Goal: Navigation & Orientation: Understand site structure

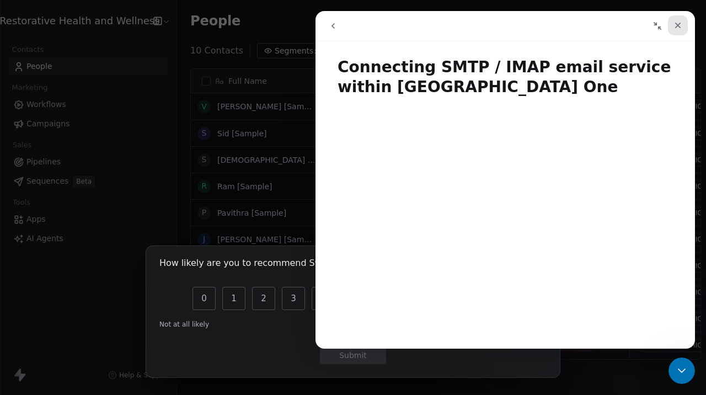
click at [679, 29] on icon "Close" at bounding box center [677, 25] width 9 height 9
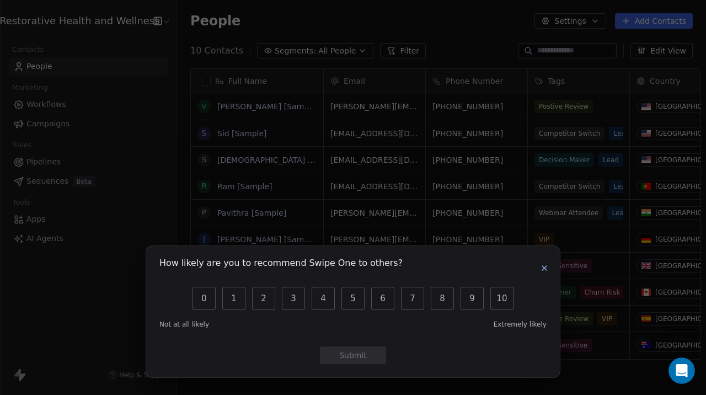
click at [549, 269] on icon "button" at bounding box center [544, 268] width 9 height 9
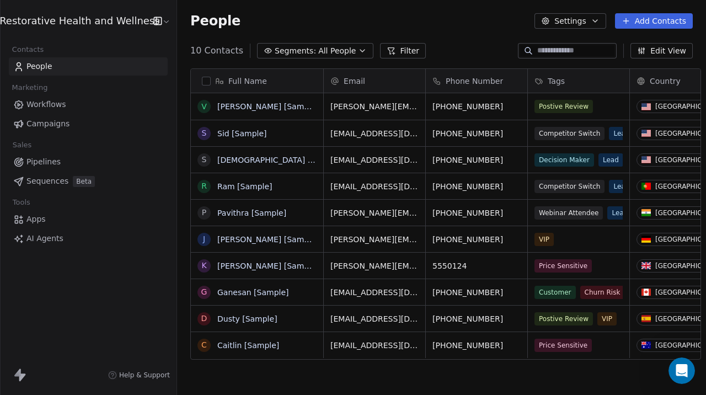
scroll to position [347, 537]
click at [202, 83] on button "button" at bounding box center [206, 81] width 9 height 9
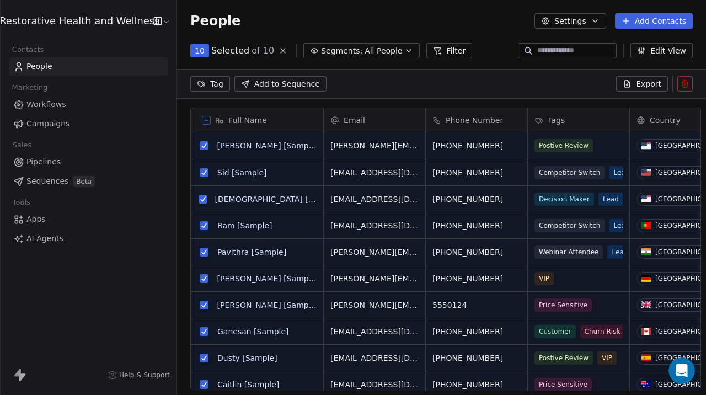
scroll to position [309, 537]
click at [203, 122] on icon at bounding box center [206, 120] width 6 height 6
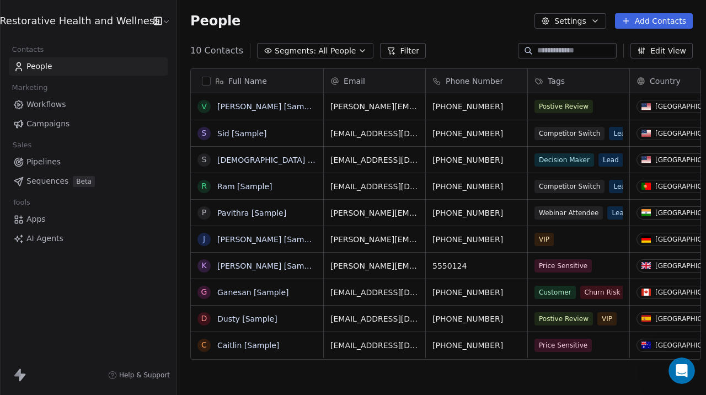
scroll to position [347, 537]
click at [158, 21] on html "Restorative Health and Wellness Contacts People Marketing Workflows Campaigns S…" at bounding box center [353, 197] width 706 height 395
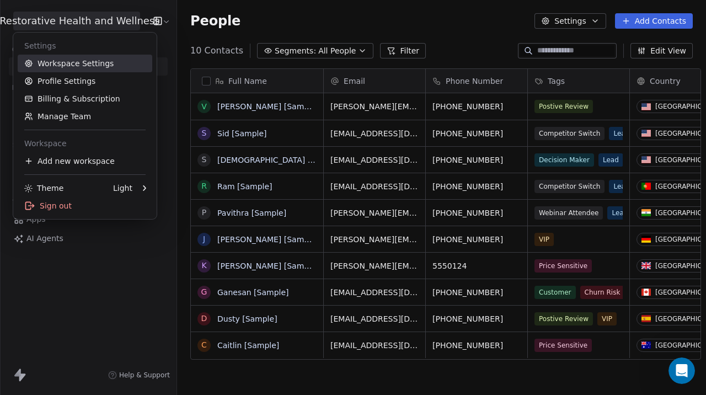
click at [89, 62] on link "Workspace Settings" at bounding box center [85, 64] width 135 height 18
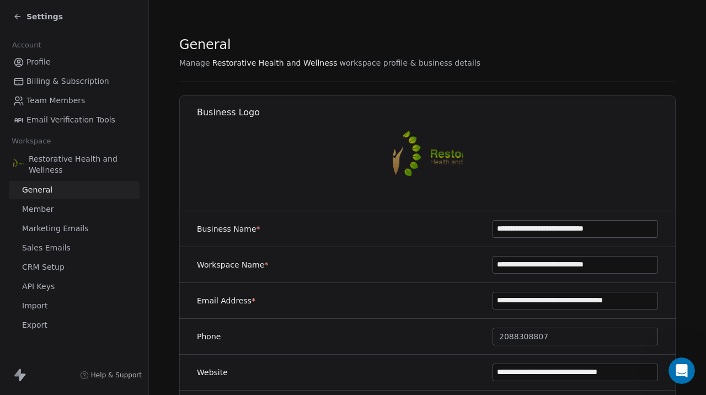
click at [36, 21] on span "Settings" at bounding box center [44, 16] width 36 height 11
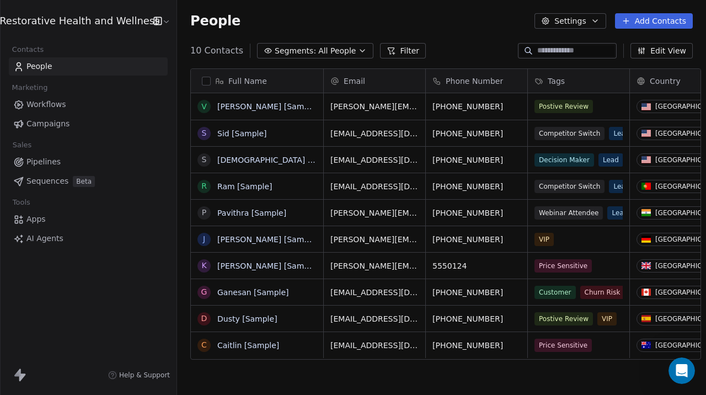
scroll to position [347, 537]
click at [39, 104] on span "Workflows" at bounding box center [46, 105] width 40 height 12
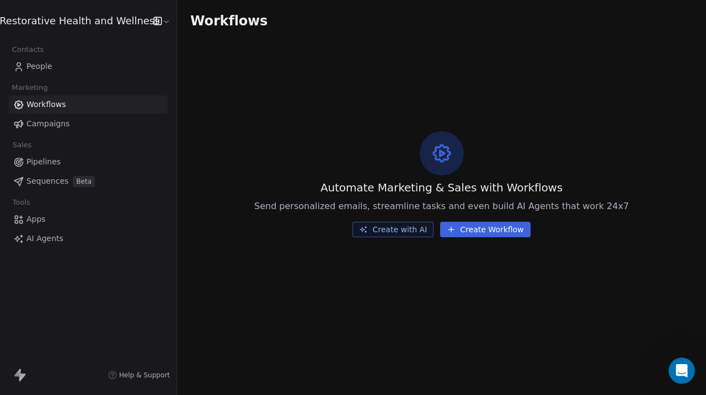
click at [45, 216] on span "Apps" at bounding box center [35, 219] width 19 height 12
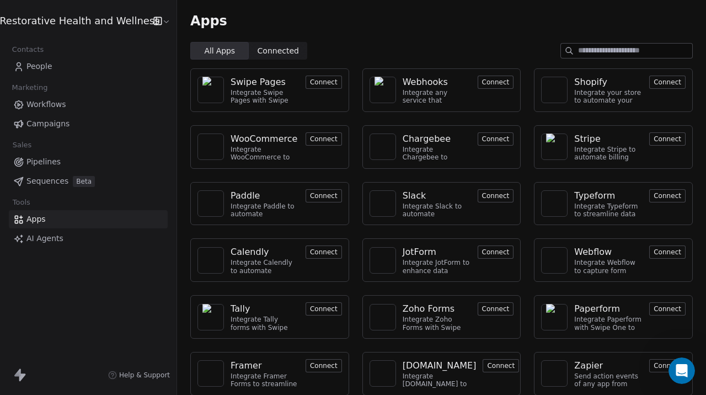
click at [348, 177] on div "Swipe Pages Integrate Swipe Pages with Swipe One CRM to capture lead data. Conn…" at bounding box center [441, 260] width 529 height 401
click at [47, 240] on span "AI Agents" at bounding box center [44, 239] width 37 height 12
